Goal: Information Seeking & Learning: Learn about a topic

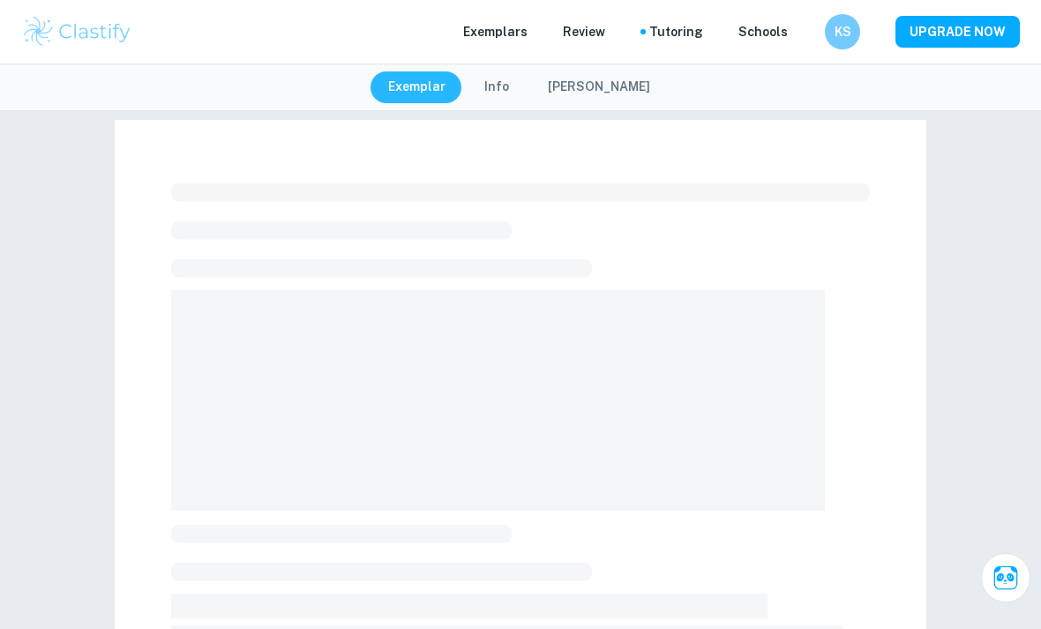
checkbox input "true"
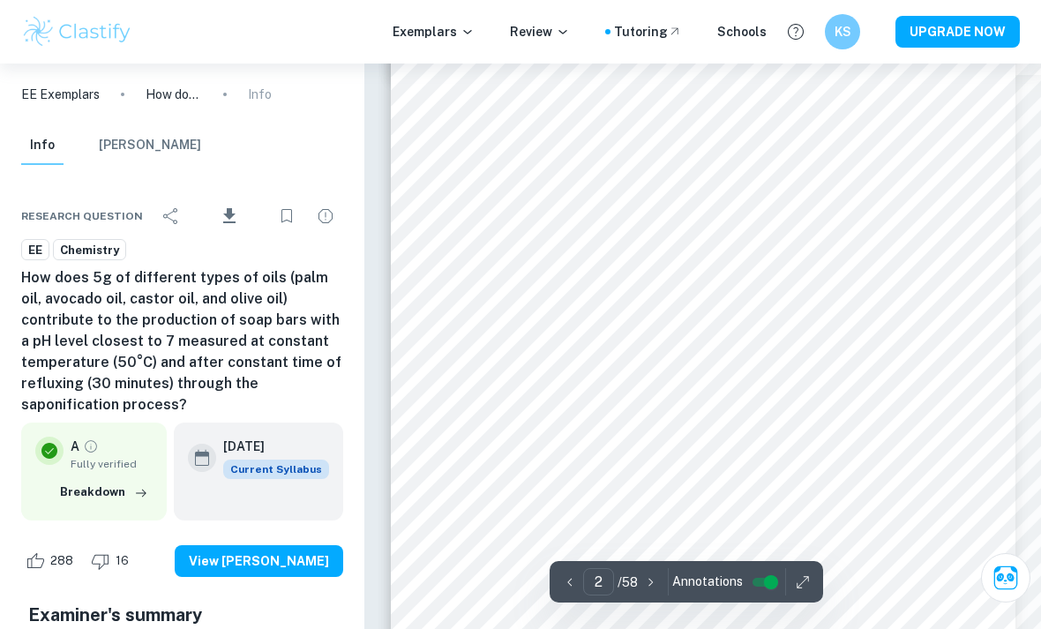
scroll to position [1058, 0]
click at [591, 595] on input "2" at bounding box center [598, 581] width 31 height 27
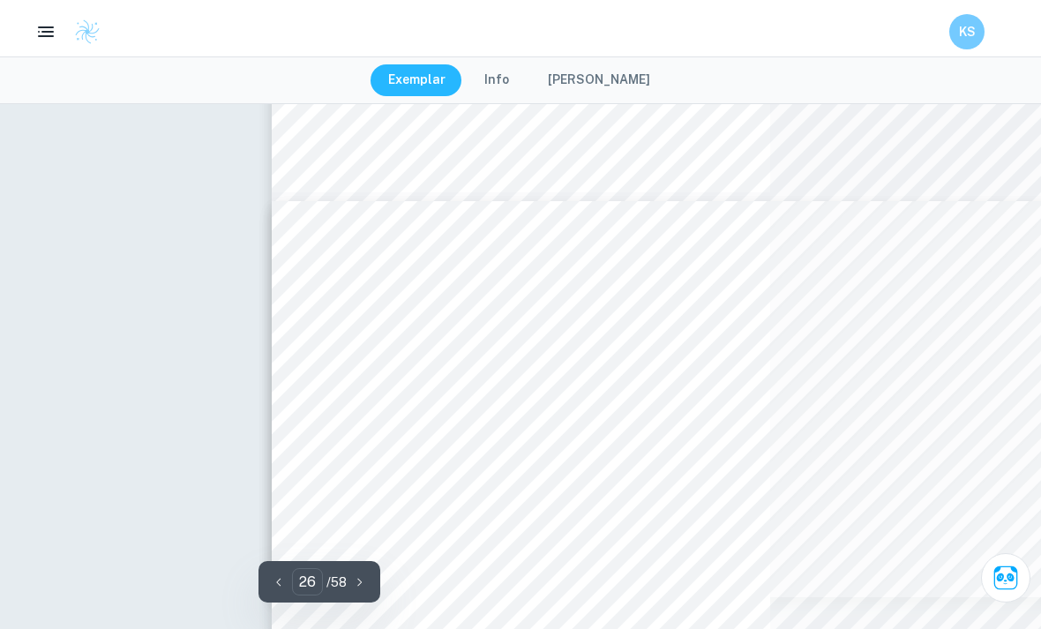
type input "14"
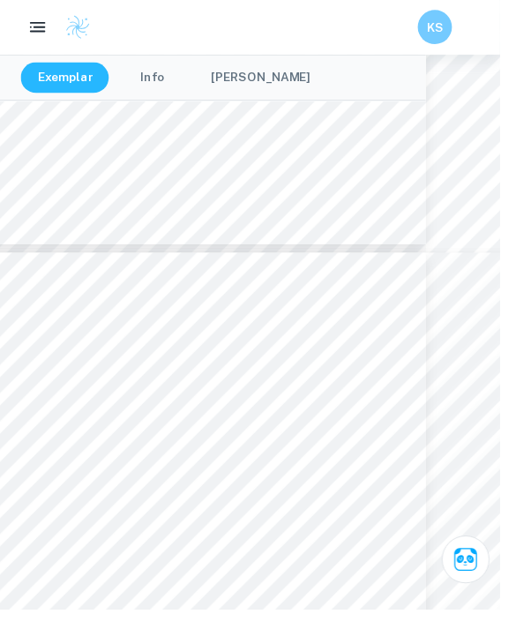
scroll to position [8836, 77]
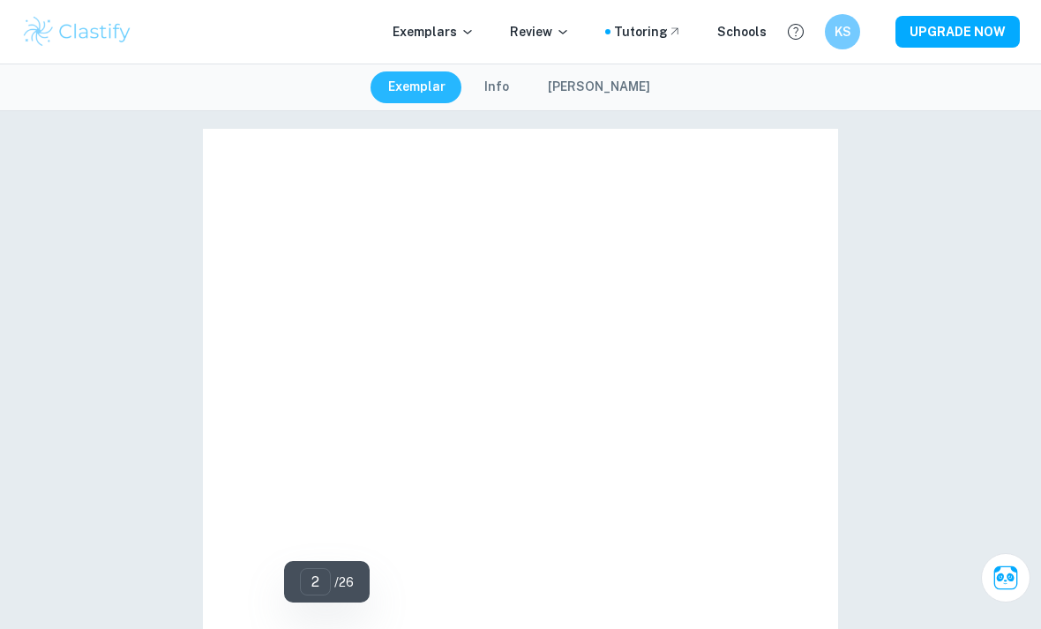
type input "1"
